Goal: Task Accomplishment & Management: Complete application form

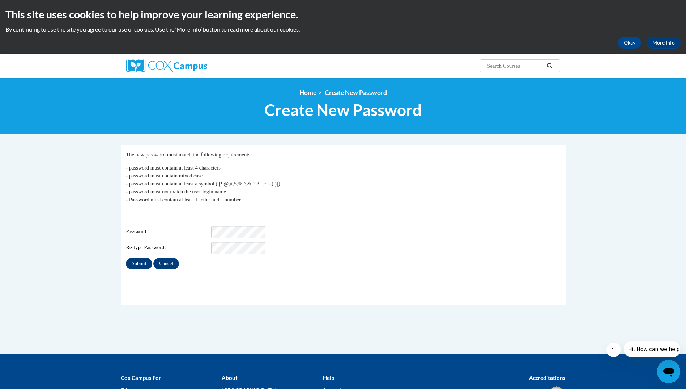
click at [234, 221] on div "Login: spalmer@wmcap.org Password: Re-type Password:" at bounding box center [343, 231] width 434 height 45
click at [141, 262] on input "Submit" at bounding box center [139, 264] width 26 height 12
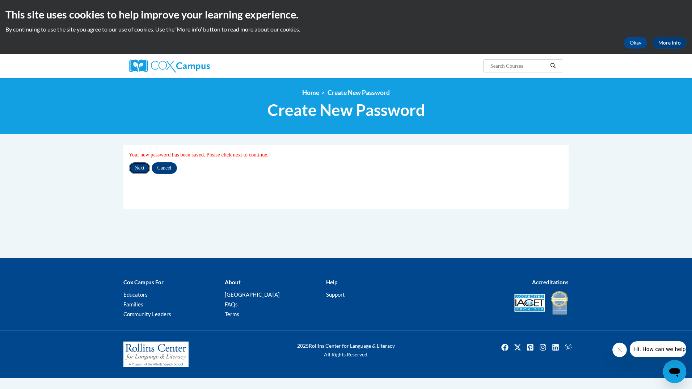
click at [141, 171] on input "Next" at bounding box center [139, 168] width 21 height 12
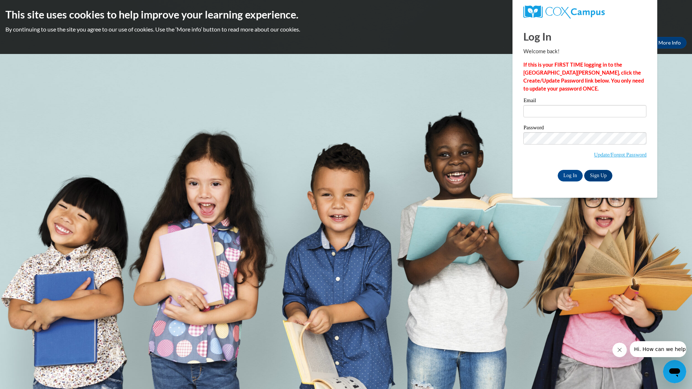
click at [680, 113] on body "This site uses cookies to help improve your learning experience. By continuing …" at bounding box center [346, 194] width 692 height 389
click at [568, 177] on input "Log In" at bounding box center [569, 176] width 25 height 12
click at [540, 112] on input "Email" at bounding box center [584, 111] width 123 height 12
type input "spalmer@wmcap.org"
click at [576, 174] on input "Log In" at bounding box center [569, 176] width 25 height 12
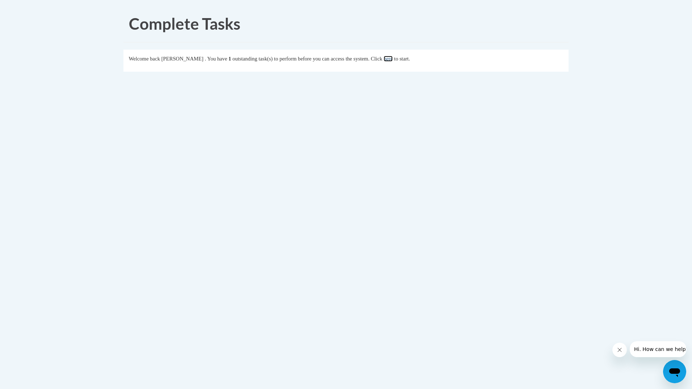
click at [393, 59] on link "here" at bounding box center [387, 59] width 9 height 6
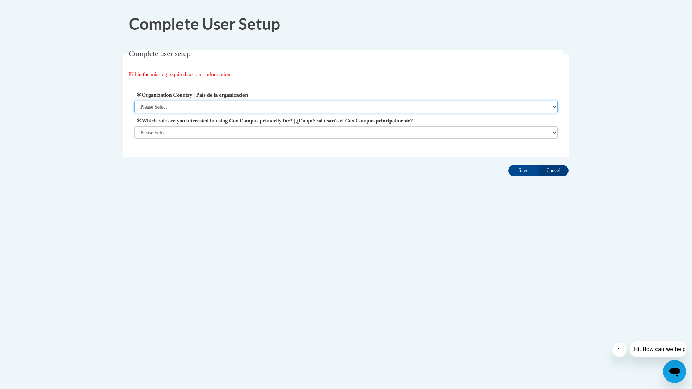
click at [555, 107] on select "Please Select [GEOGRAPHIC_DATA] | [GEOGRAPHIC_DATA] Outside of [GEOGRAPHIC_DATA…" at bounding box center [346, 107] width 424 height 12
select select "ad49bcad-a171-4b2e-b99c-48b446064914"
click at [134, 101] on select "Please Select United States | Estados Unidos Outside of the United States | Fue…" at bounding box center [346, 107] width 424 height 12
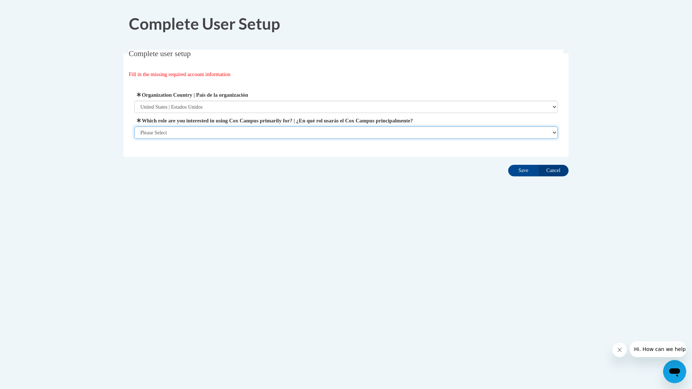
click at [554, 133] on select "Please Select College/University | Colegio/Universidad Community/Nonprofit Part…" at bounding box center [346, 132] width 424 height 12
select select "fbf2d438-af2f-41f8-98f1-81c410e29de3"
click at [134, 139] on select "Please Select College/University | Colegio/Universidad Community/Nonprofit Part…" at bounding box center [346, 132] width 424 height 12
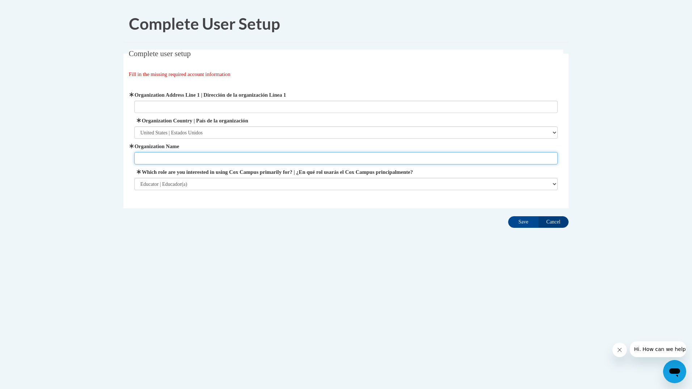
click at [188, 162] on input "Organization Name" at bounding box center [346, 158] width 424 height 12
type input "WMCAP Head Start"
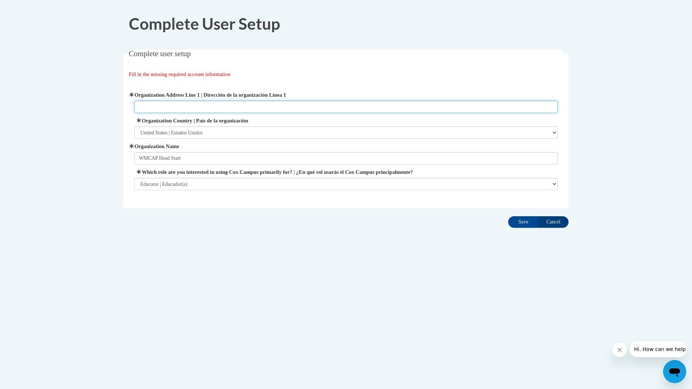
click at [215, 102] on input "Organization Address Line 1 | Dirección de la organización Línea 1" at bounding box center [346, 107] width 424 height 12
type input "B"
type input "320 Main Street Malta Ohio 43758"
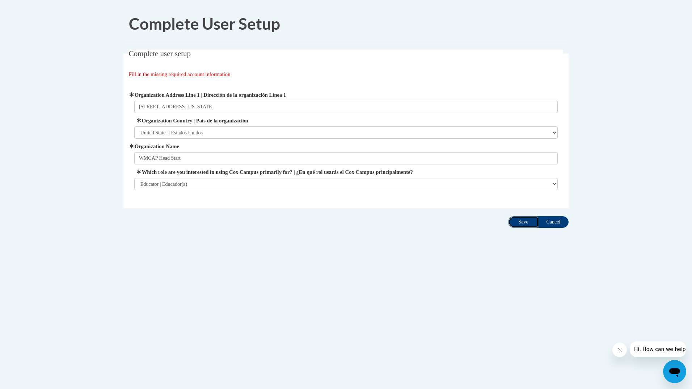
click at [524, 224] on input "Save" at bounding box center [523, 222] width 30 height 12
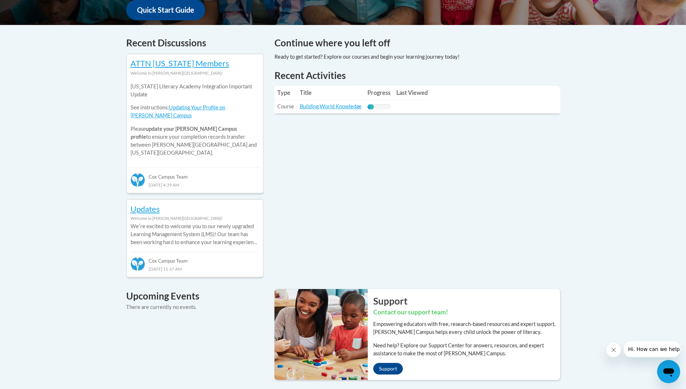
scroll to position [274, 0]
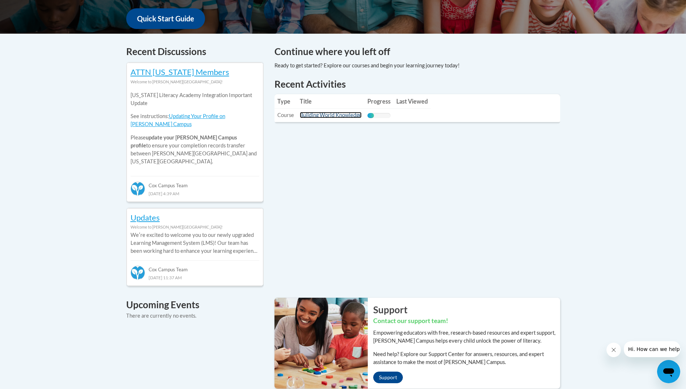
click at [355, 117] on link "Building World Knowledge" at bounding box center [331, 115] width 62 height 6
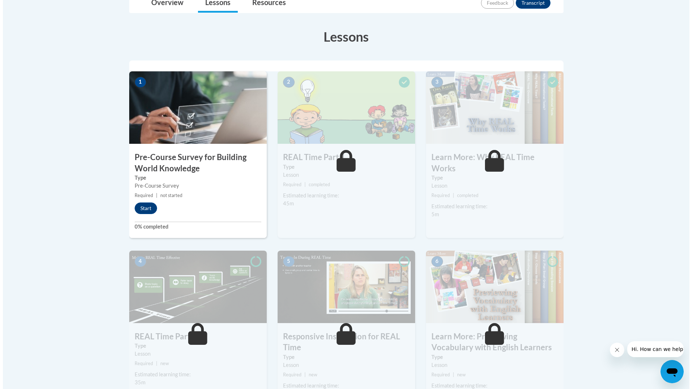
scroll to position [192, 0]
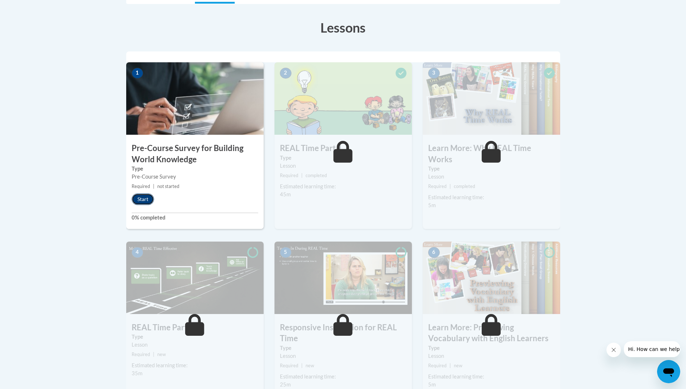
click at [141, 199] on button "Start" at bounding box center [143, 199] width 22 height 12
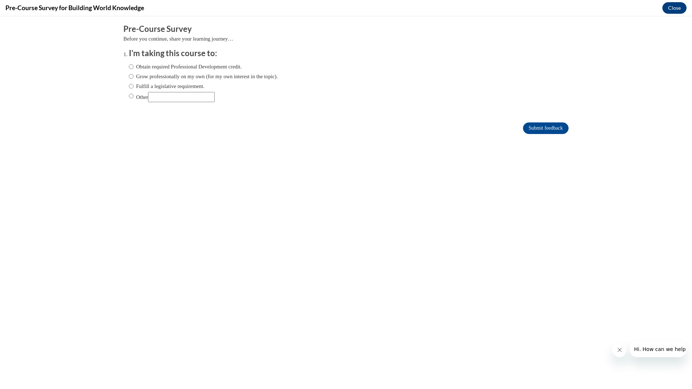
scroll to position [0, 0]
click at [129, 67] on input "Obtain required Professional Development credit." at bounding box center [131, 67] width 5 height 8
radio input "true"
click at [129, 75] on input "Grow professionally on my own (for my own interest in the topic)." at bounding box center [131, 76] width 5 height 8
radio input "true"
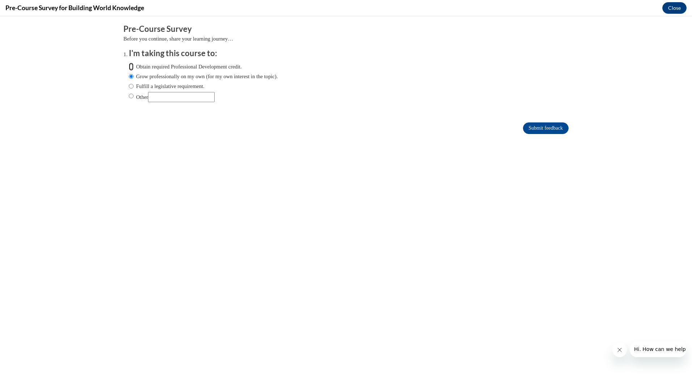
click at [129, 66] on input "Obtain required Professional Development credit." at bounding box center [131, 67] width 5 height 8
radio input "true"
click at [539, 131] on input "Submit feedback" at bounding box center [546, 128] width 46 height 12
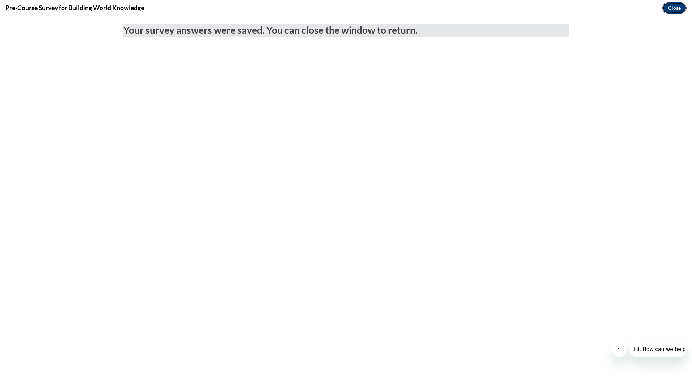
click at [667, 7] on button "Close" at bounding box center [674, 8] width 24 height 12
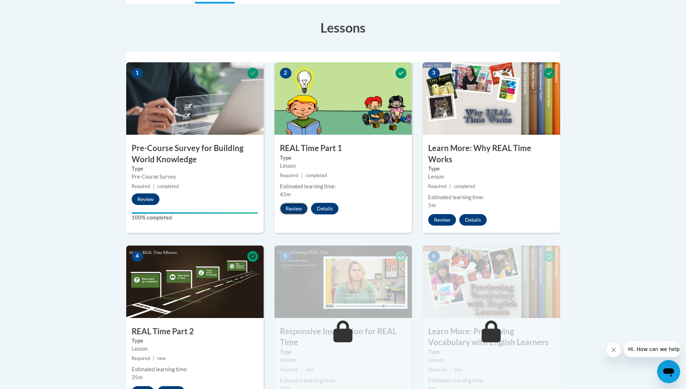
click at [292, 211] on button "Review" at bounding box center [294, 209] width 28 height 12
